Goal: Task Accomplishment & Management: Use online tool/utility

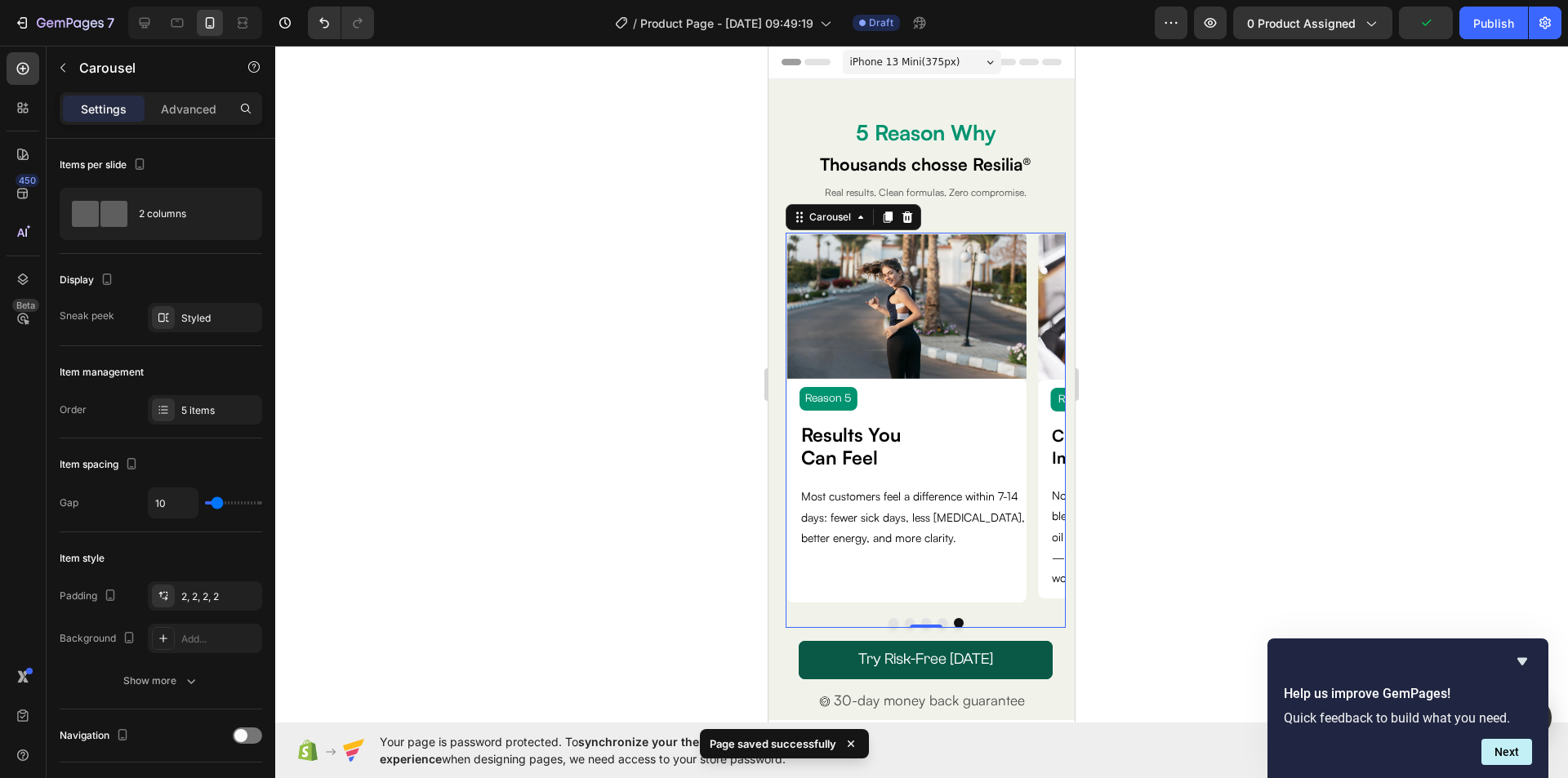
scroll to position [7, 0]
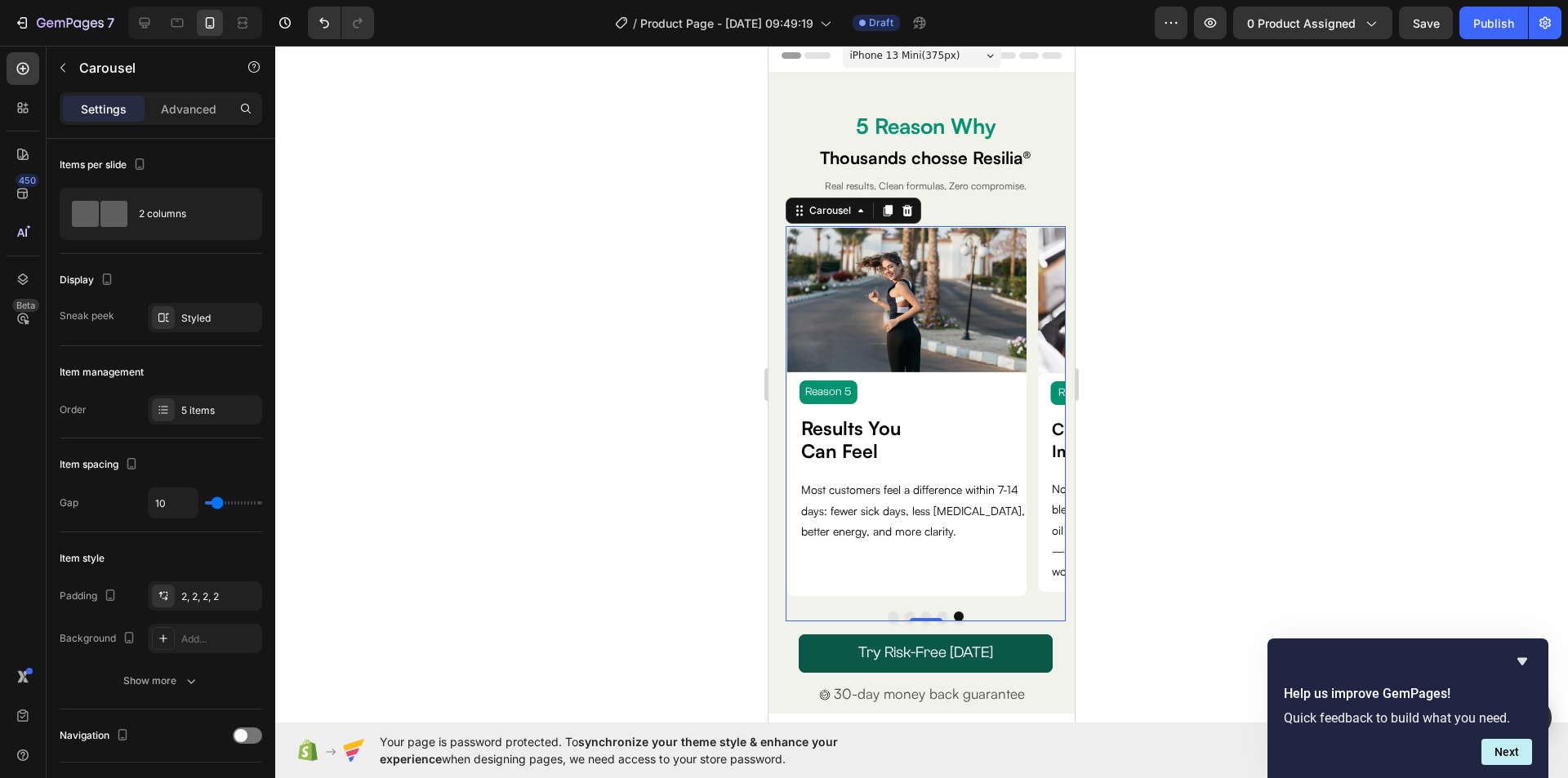
click at [130, 21] on div at bounding box center [195, 23] width 134 height 32
click at [141, 21] on icon at bounding box center [144, 22] width 16 height 16
type input "0"
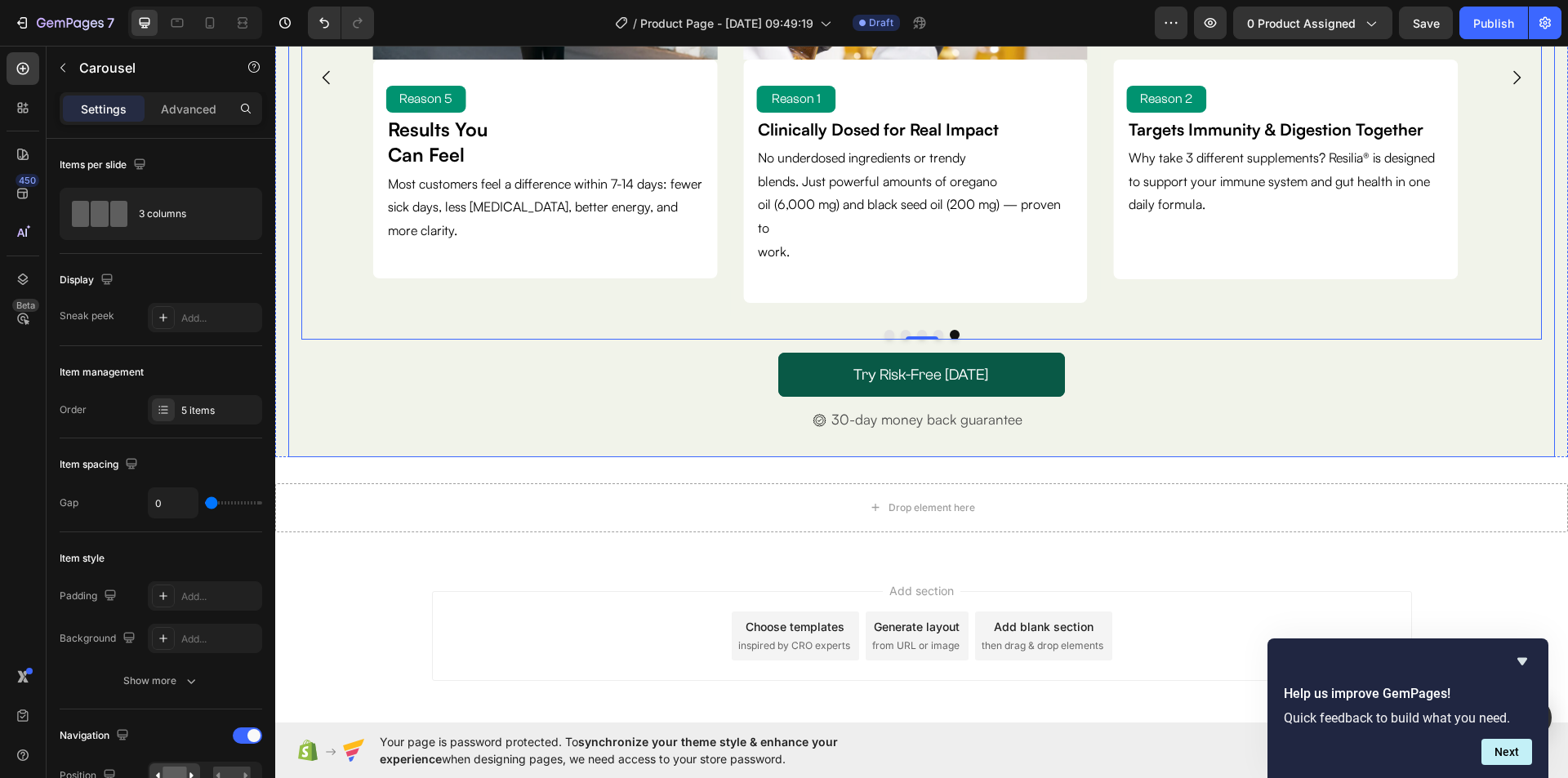
scroll to position [82, 0]
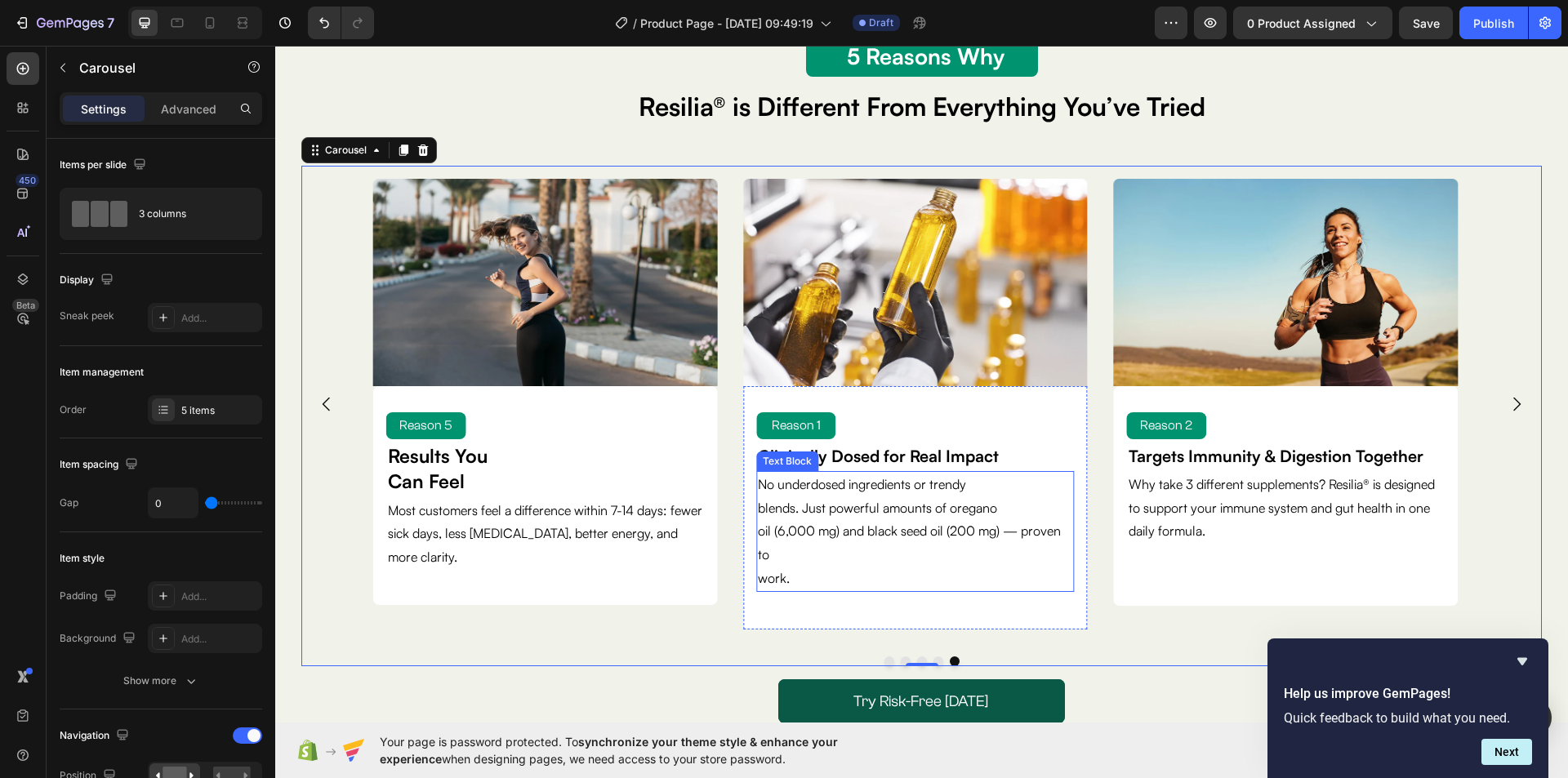
click at [819, 548] on p "oil (6,000 mg) and black seed oil (200 mg) — proven to" at bounding box center [915, 544] width 314 height 48
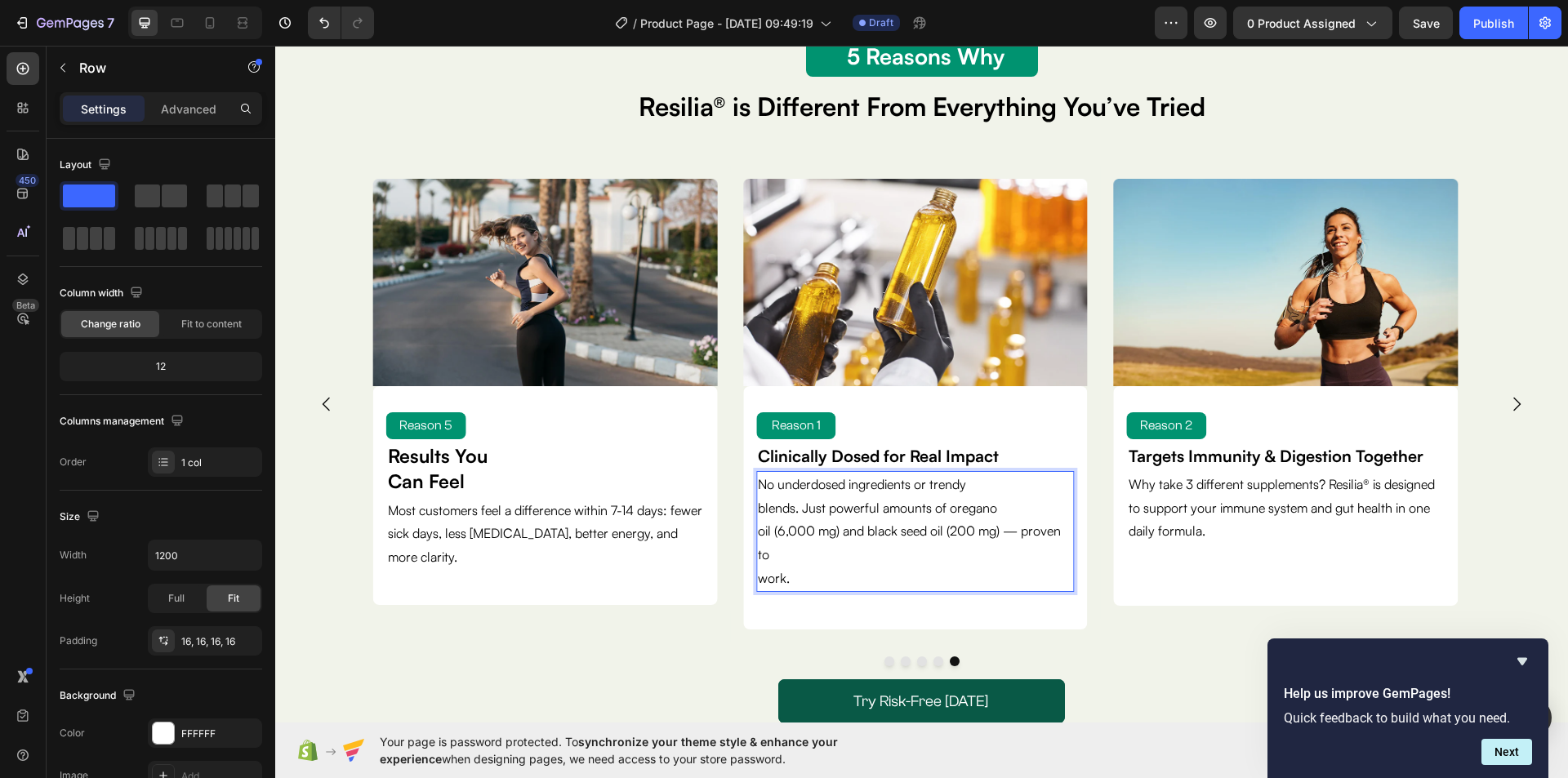
click at [753, 579] on div "Reason 1 Text Block Clinically Dosed for Real Impact Text Block No underdosed i…" at bounding box center [915, 508] width 344 height 244
click at [759, 580] on p "work." at bounding box center [915, 578] width 314 height 24
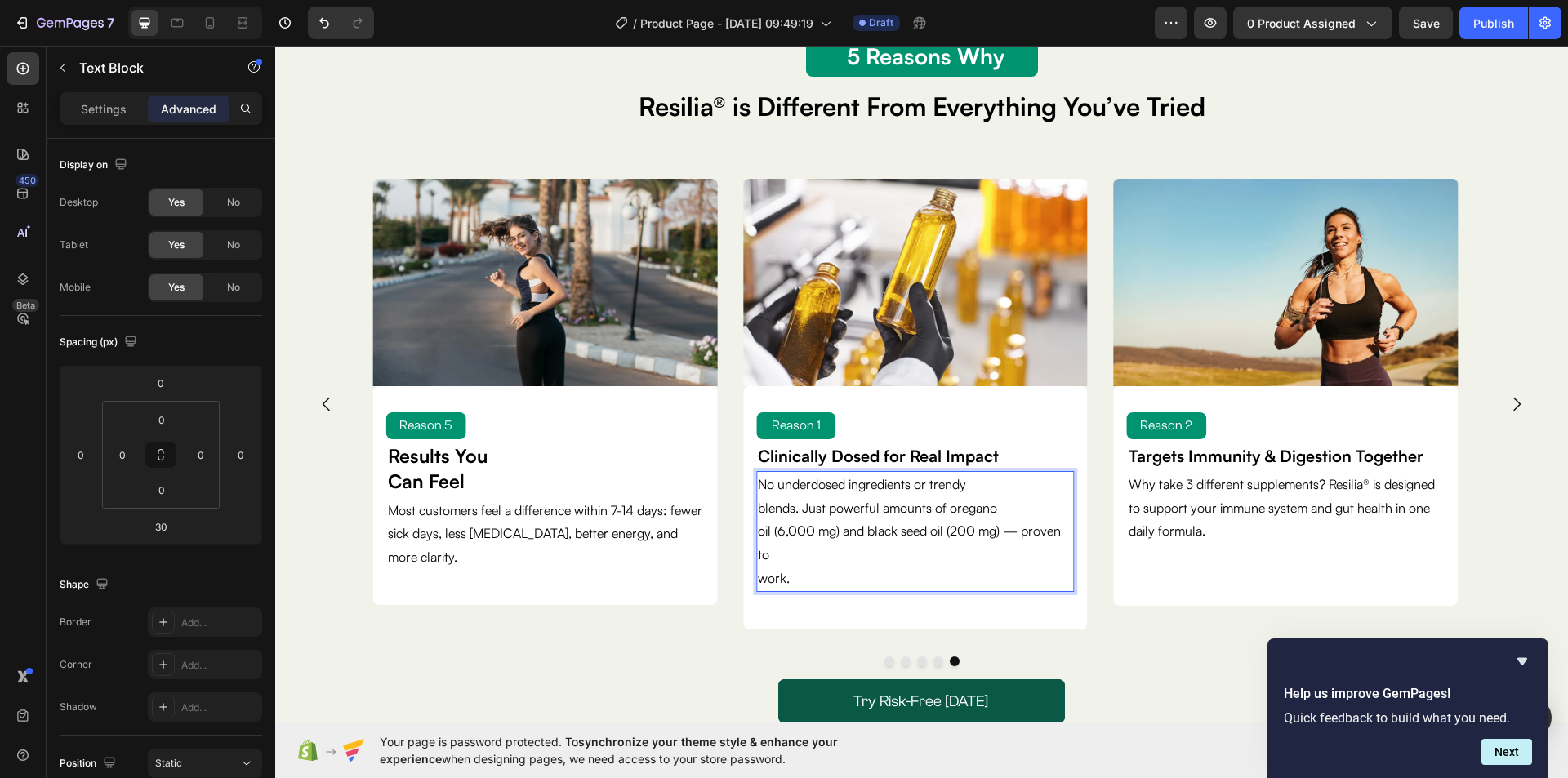
click at [764, 578] on p "work." at bounding box center [915, 578] width 314 height 24
click at [759, 577] on p "work." at bounding box center [915, 578] width 314 height 24
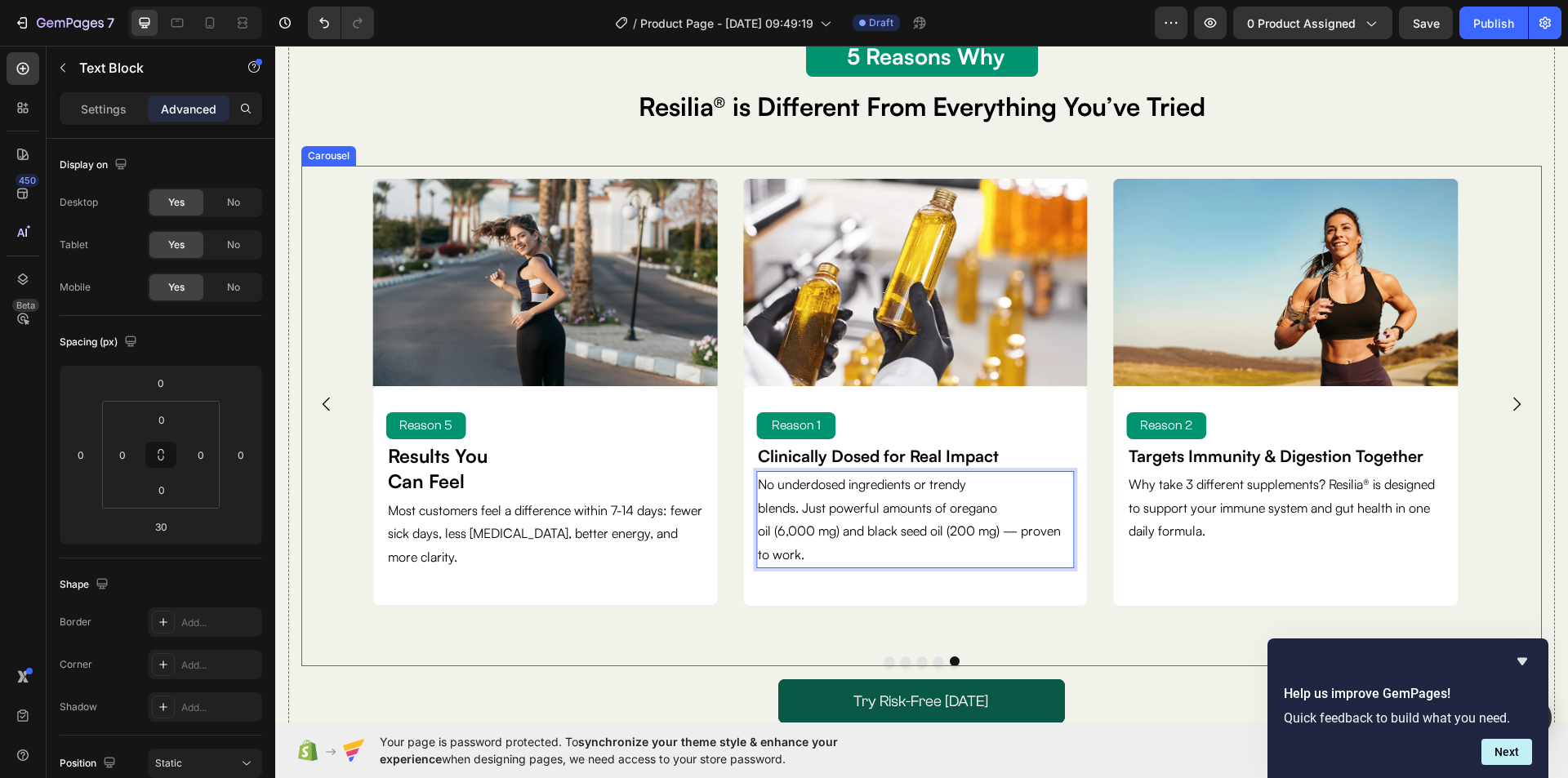
click at [1125, 630] on div "Image Reason 2 Text Block Targets Immunity & Digestion Together Text Block Why …" at bounding box center [1286, 404] width 370 height 478
